Goal: Information Seeking & Learning: Learn about a topic

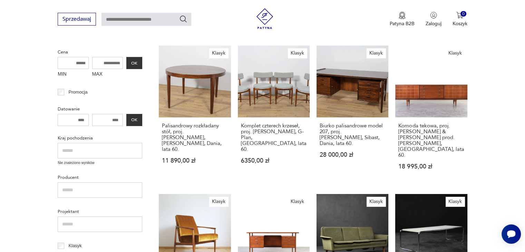
scroll to position [103, 0]
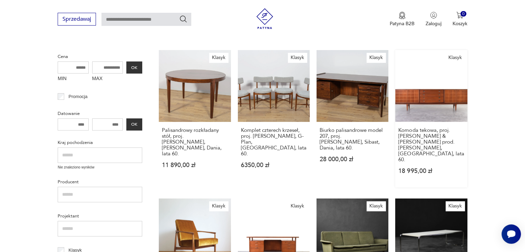
click at [436, 102] on link "Klasyk Komoda tekowa, proj. [PERSON_NAME] & [PERSON_NAME] prod. [PERSON_NAME], …" at bounding box center [431, 118] width 72 height 137
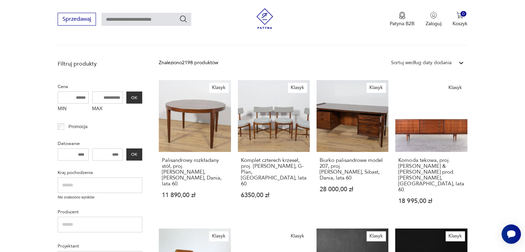
scroll to position [103, 0]
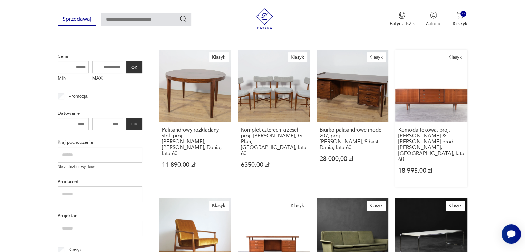
click at [426, 100] on link "Klasyk Komoda tekowa, proj. [PERSON_NAME] & [PERSON_NAME] prod. [PERSON_NAME], …" at bounding box center [431, 118] width 72 height 137
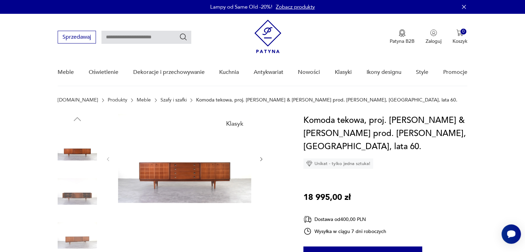
click at [191, 175] on img at bounding box center [184, 158] width 133 height 89
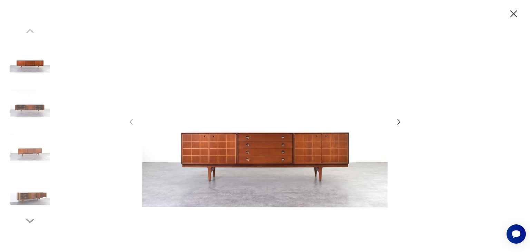
click at [399, 120] on icon "button" at bounding box center [399, 122] width 8 height 8
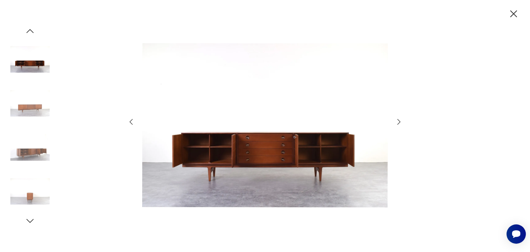
click at [399, 120] on icon "button" at bounding box center [399, 122] width 8 height 8
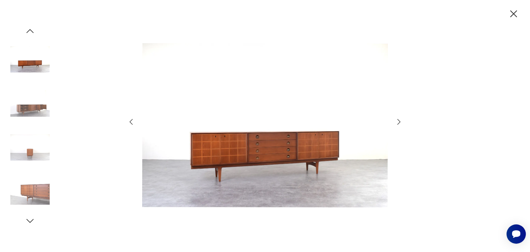
click at [399, 120] on icon "button" at bounding box center [399, 122] width 8 height 8
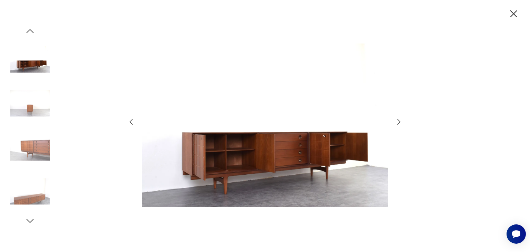
click at [399, 120] on icon "button" at bounding box center [399, 122] width 8 height 8
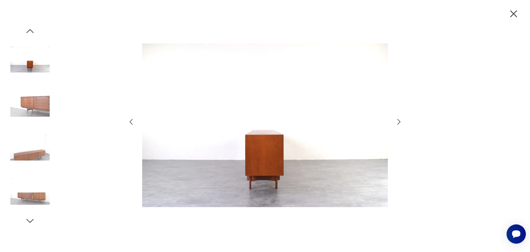
click at [399, 120] on icon "button" at bounding box center [399, 122] width 8 height 8
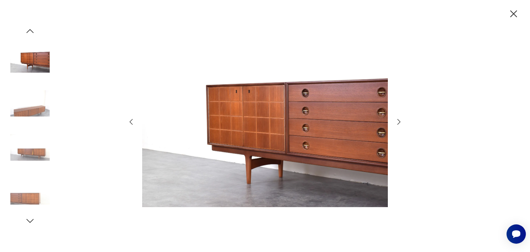
click at [399, 120] on icon "button" at bounding box center [399, 122] width 8 height 8
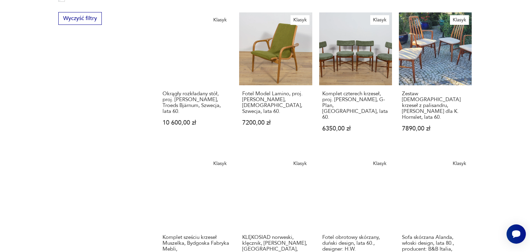
scroll to position [699, 0]
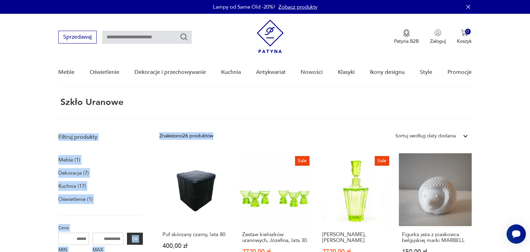
drag, startPoint x: 320, startPoint y: 135, endPoint x: 319, endPoint y: 111, distance: 23.8
click at [319, 113] on div "szkło uranowe" at bounding box center [264, 107] width 413 height 21
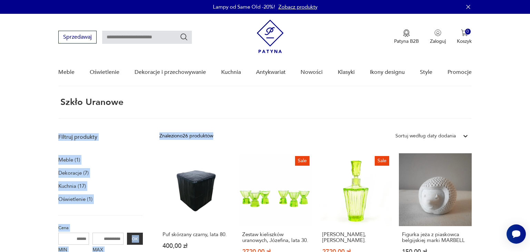
scroll to position [26, 0]
